Goal: Communication & Community: Answer question/provide support

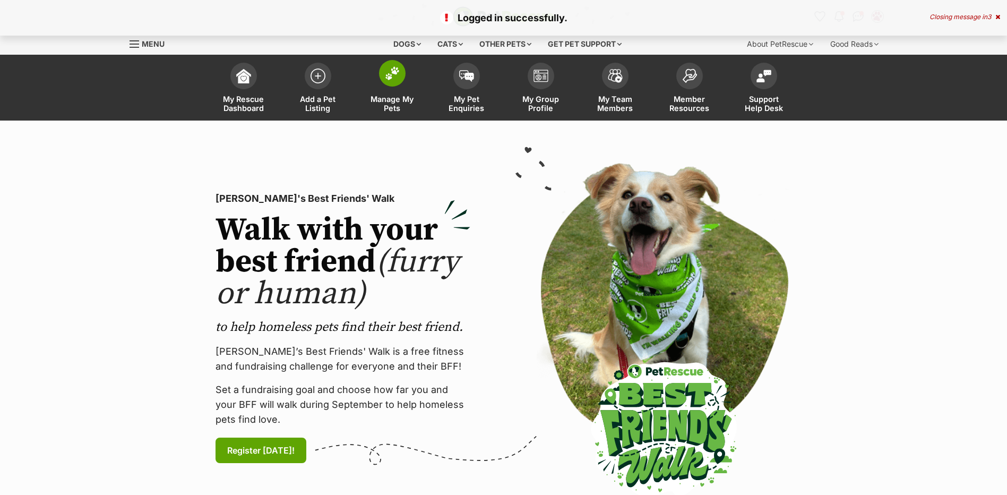
drag, startPoint x: 414, startPoint y: 80, endPoint x: 408, endPoint y: 81, distance: 6.5
click at [413, 80] on link "Manage My Pets" at bounding box center [392, 88] width 74 height 63
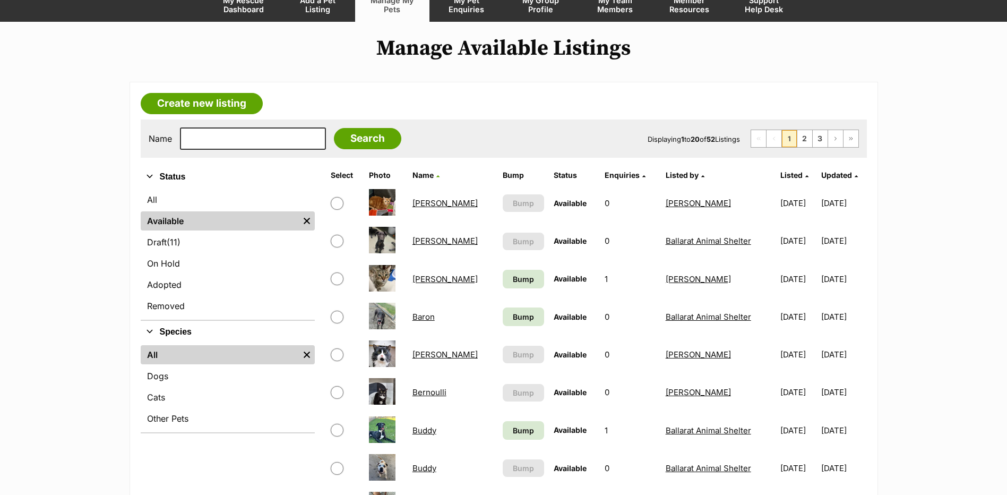
scroll to position [212, 0]
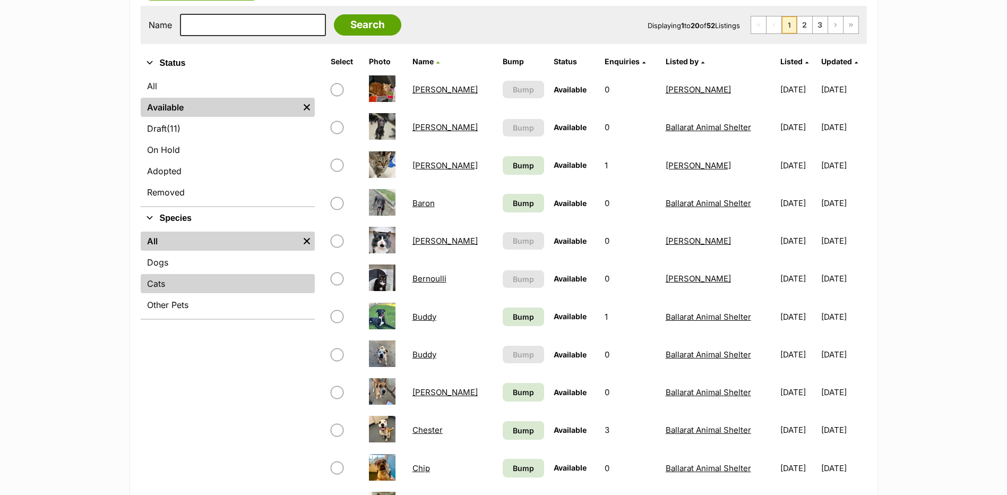
click at [165, 285] on link "Cats" at bounding box center [228, 283] width 174 height 19
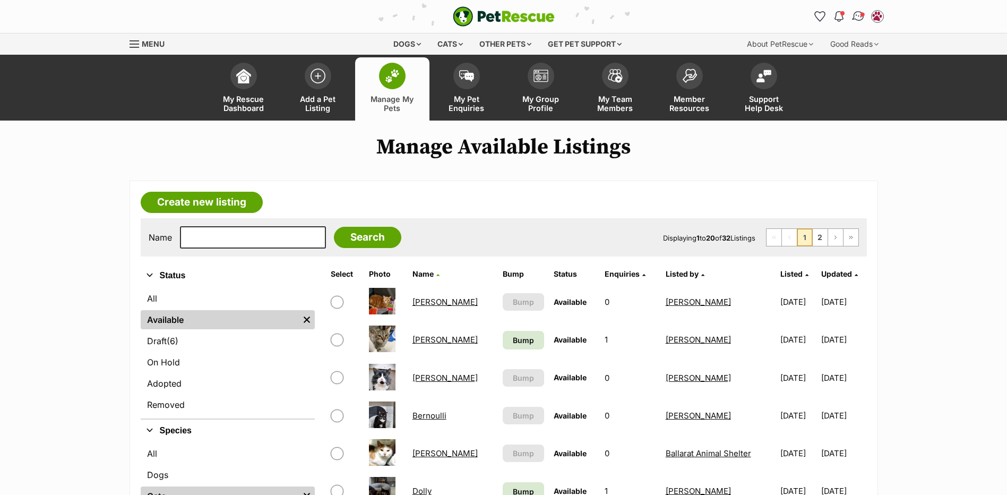
click at [861, 13] on span "Conversations" at bounding box center [861, 14] width 5 height 5
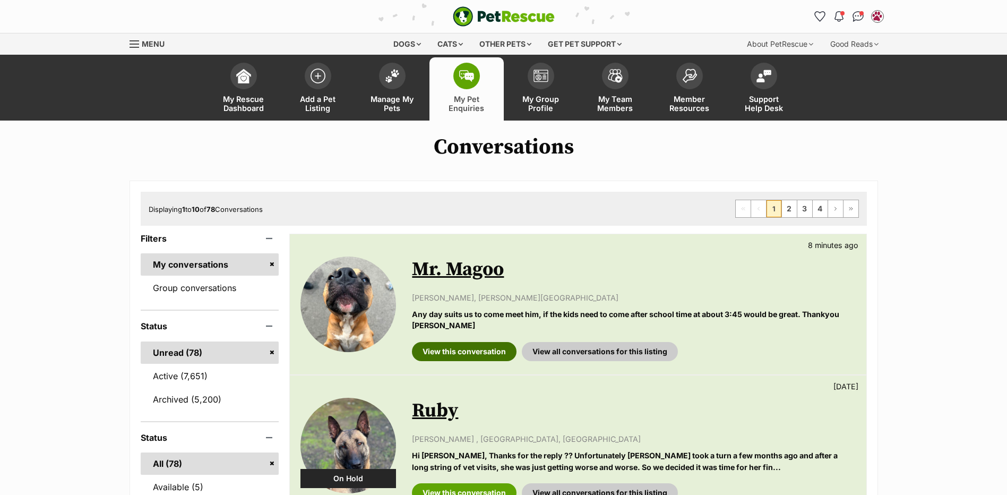
click at [469, 348] on link "View this conversation" at bounding box center [464, 351] width 105 height 19
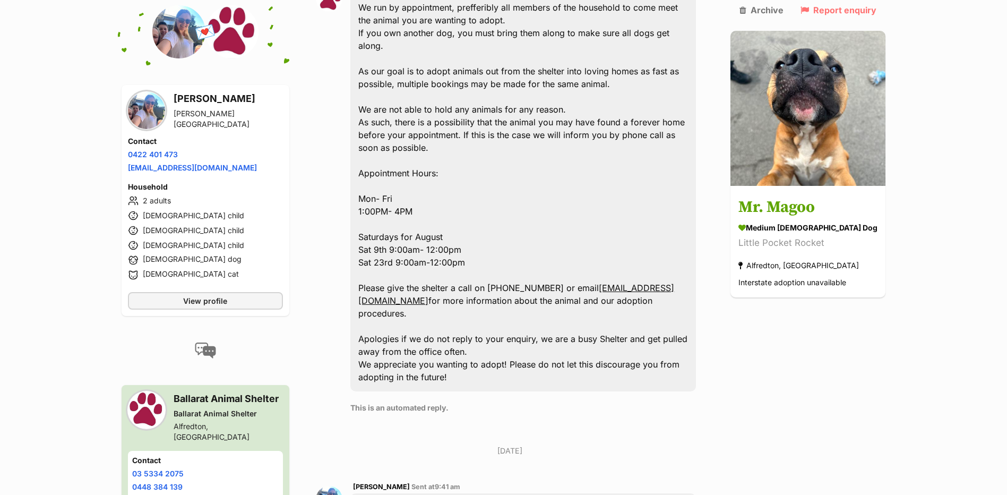
scroll to position [743, 0]
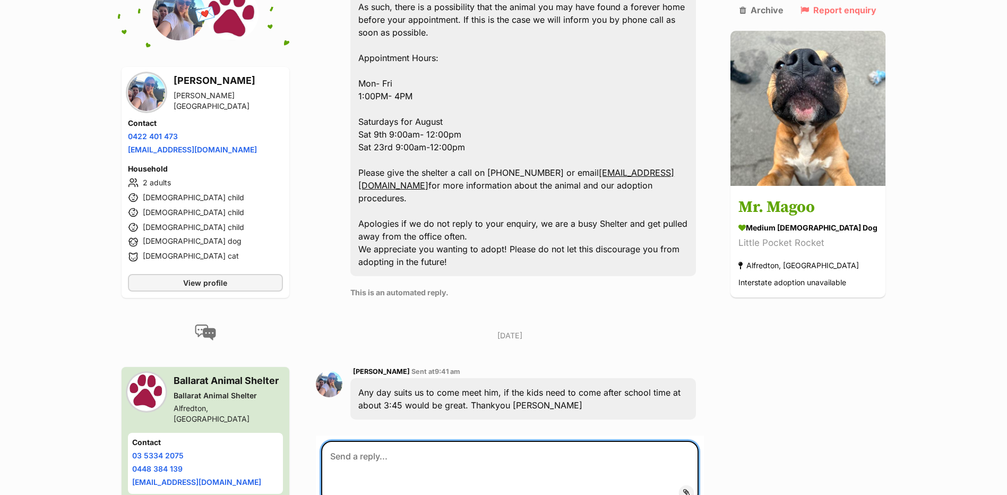
click at [387, 440] on textarea at bounding box center [509, 472] width 377 height 64
paste textarea "Hi, Thanks for your enquiry. As discussed over the phone we will see you and th…"
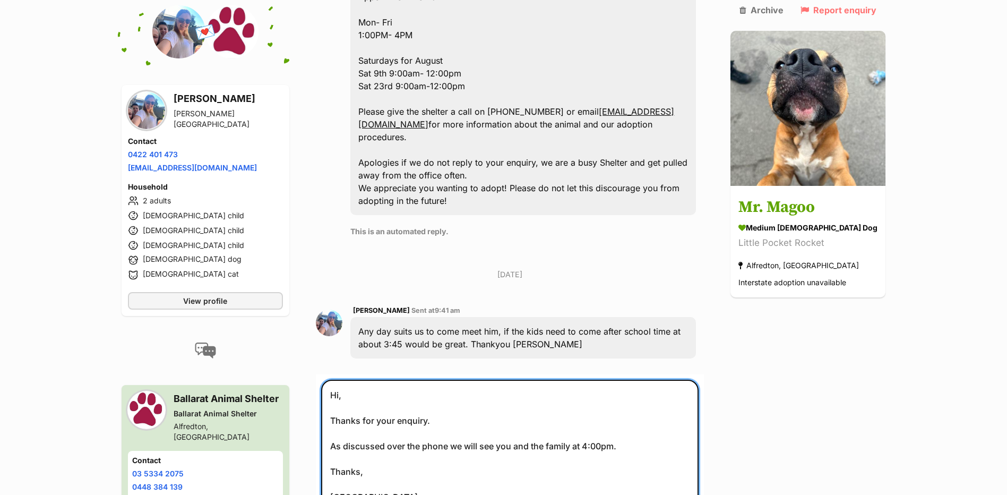
scroll to position [931, 0]
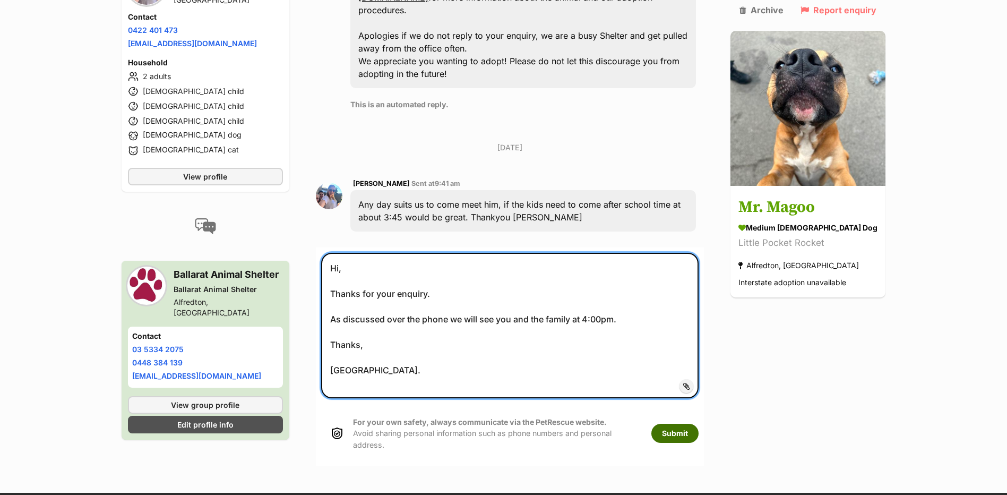
type textarea "Hi, Thanks for your enquiry. As discussed over the phone we will see you and th…"
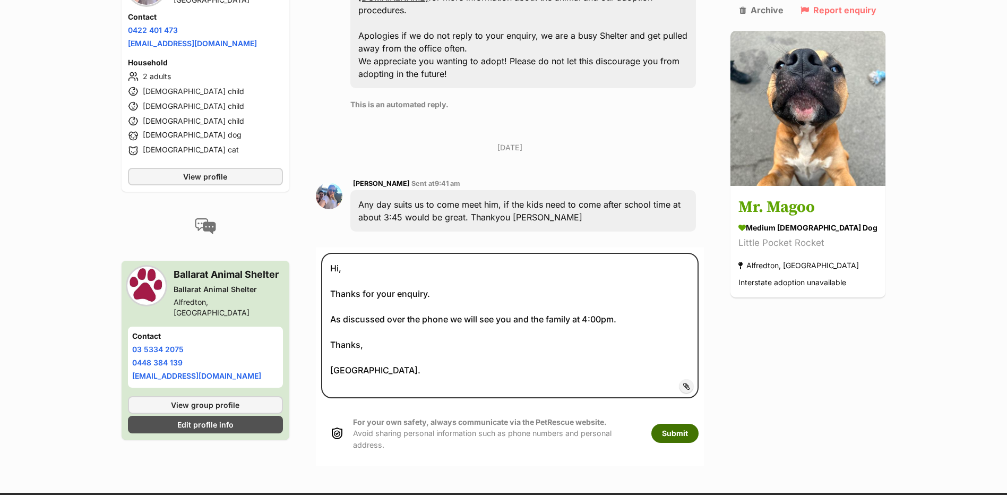
click at [689, 423] on button "Submit" at bounding box center [674, 432] width 47 height 19
